Goal: Task Accomplishment & Management: Manage account settings

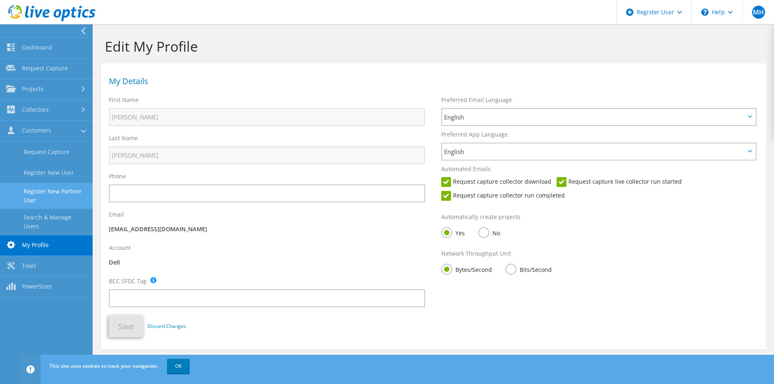
click at [54, 197] on link "Register New Partner User" at bounding box center [46, 196] width 93 height 26
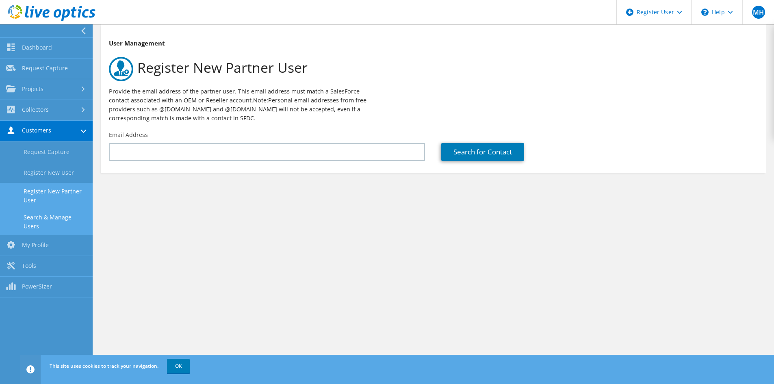
click at [64, 217] on link "Search & Manage Users" at bounding box center [46, 222] width 93 height 26
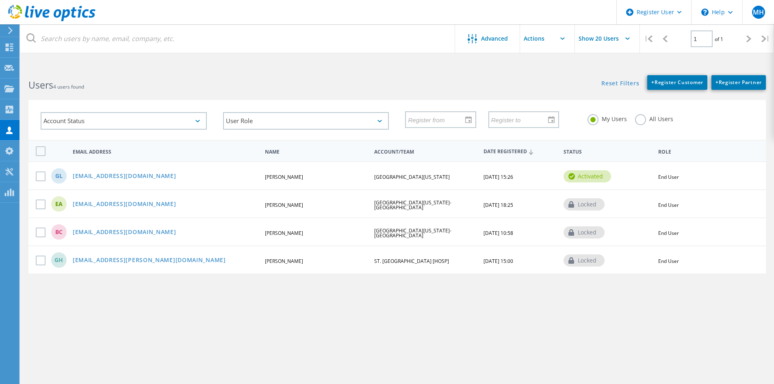
click at [498, 258] on span "[DATE] 15:00" at bounding box center [499, 261] width 30 height 7
click at [491, 263] on span "[DATE] 15:00" at bounding box center [499, 261] width 30 height 7
drag, startPoint x: 484, startPoint y: 258, endPoint x: 517, endPoint y: 255, distance: 33.9
click at [517, 255] on div "GH [EMAIL_ADDRESS][PERSON_NAME][DOMAIN_NAME] [PERSON_NAME] ST. [PERSON_NAME][GE…" at bounding box center [397, 259] width 738 height 28
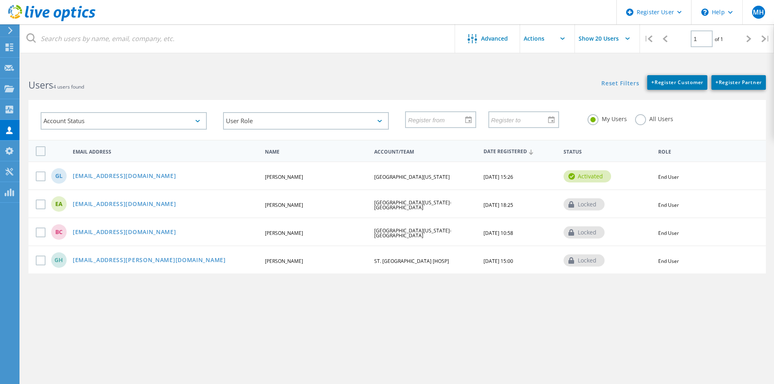
click at [510, 264] on span "[DATE] 15:00" at bounding box center [499, 261] width 30 height 7
click at [501, 265] on div "GH [EMAIL_ADDRESS][PERSON_NAME][DOMAIN_NAME] [PERSON_NAME] ST. [PERSON_NAME][GE…" at bounding box center [397, 259] width 738 height 28
click at [505, 260] on span "[DATE] 15:00" at bounding box center [499, 261] width 30 height 7
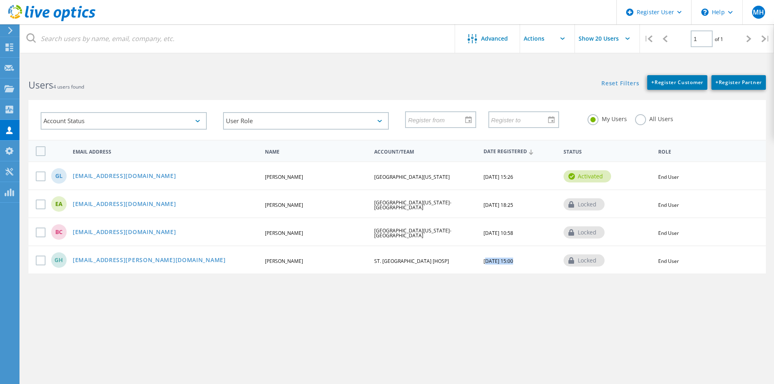
click at [505, 260] on span "[DATE] 15:00" at bounding box center [499, 261] width 30 height 7
click at [492, 263] on span "[DATE] 15:00" at bounding box center [499, 261] width 30 height 7
click at [494, 261] on span "[DATE] 15:00" at bounding box center [499, 261] width 30 height 7
click at [509, 261] on span "[DATE] 15:00" at bounding box center [499, 261] width 30 height 7
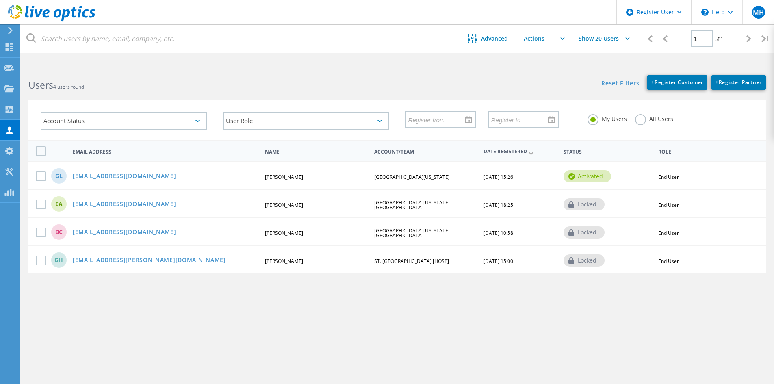
click at [509, 261] on span "[DATE] 15:00" at bounding box center [499, 261] width 30 height 7
